Goal: Ask a question

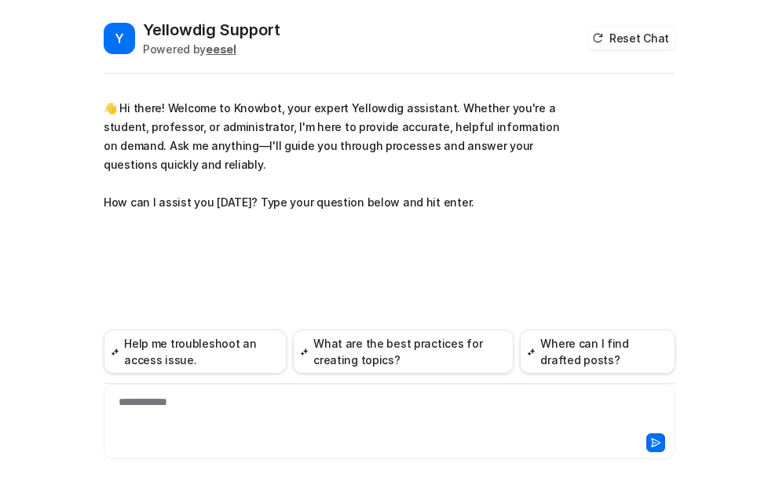
click at [187, 404] on div "**********" at bounding box center [390, 412] width 564 height 36
paste div
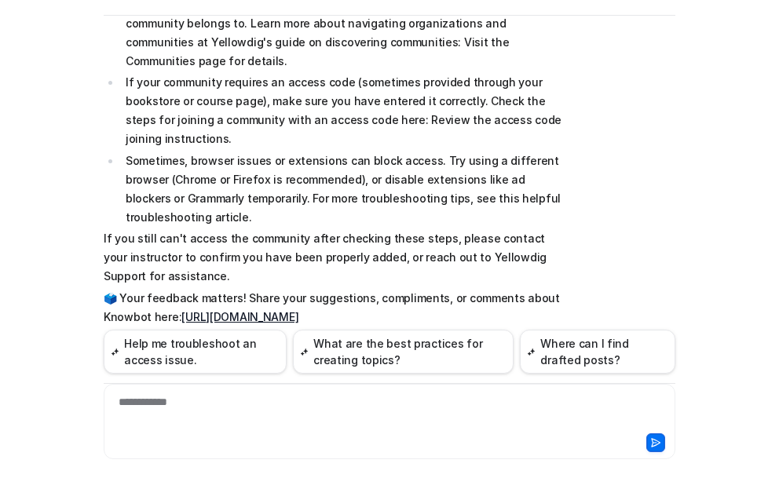
scroll to position [340, 0]
